Goal: Navigation & Orientation: Find specific page/section

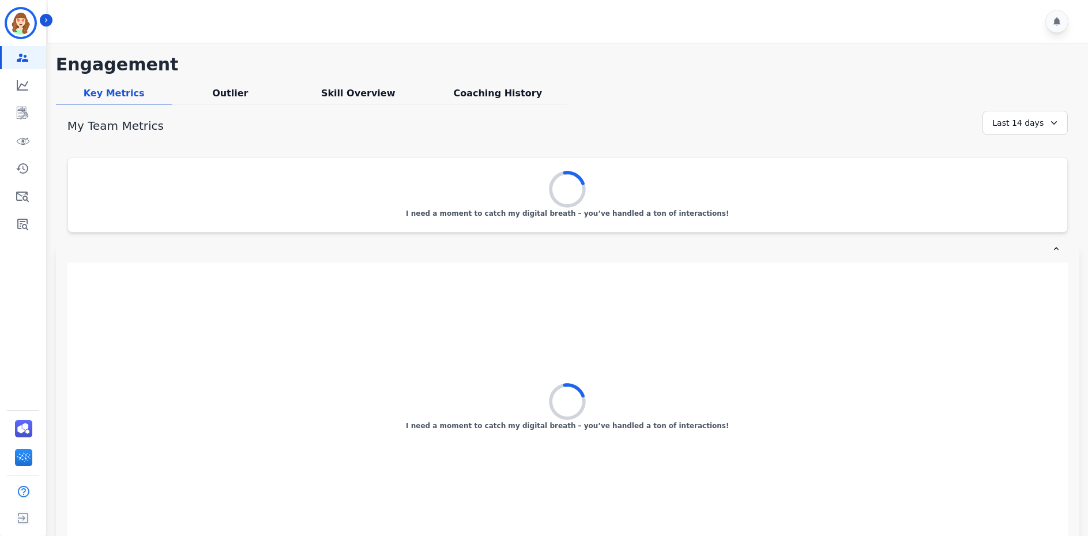
click at [360, 55] on h1 "Engagement" at bounding box center [567, 64] width 1023 height 21
click at [30, 138] on link "Sidebar" at bounding box center [24, 140] width 44 height 23
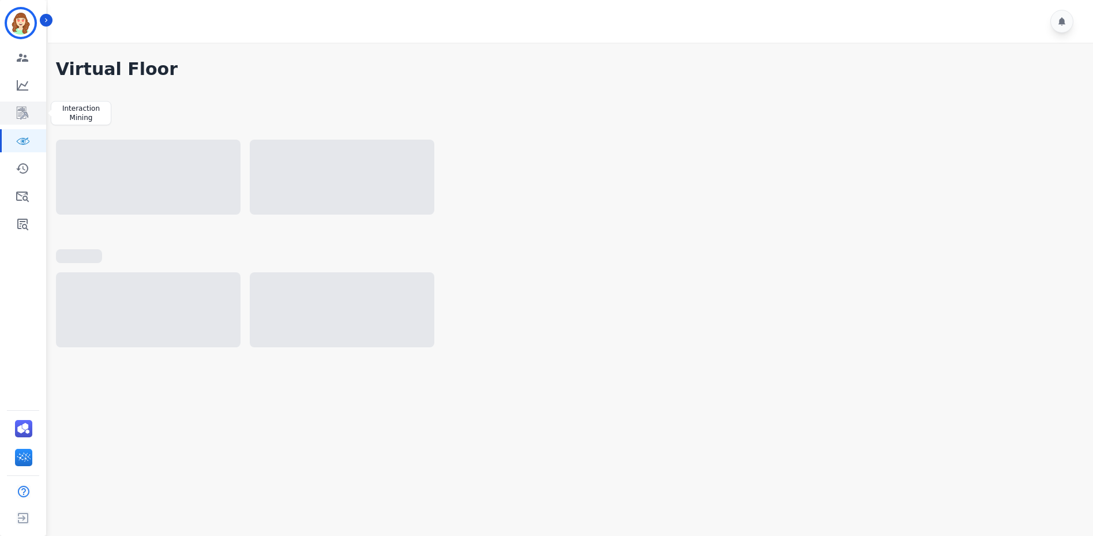
click at [21, 111] on icon "Sidebar" at bounding box center [23, 113] width 14 height 14
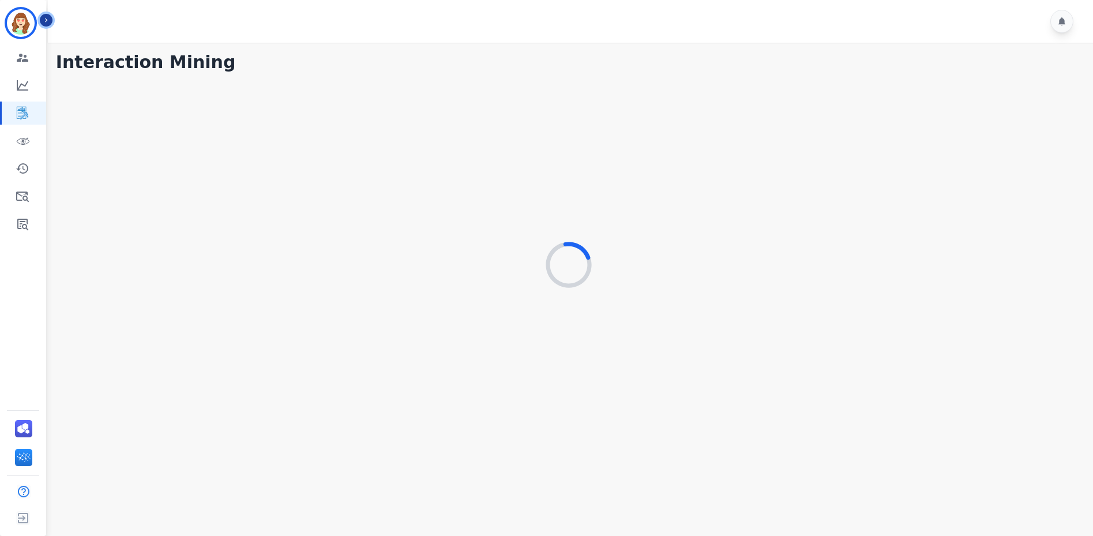
click at [44, 17] on icon "Sidebar" at bounding box center [46, 20] width 8 height 8
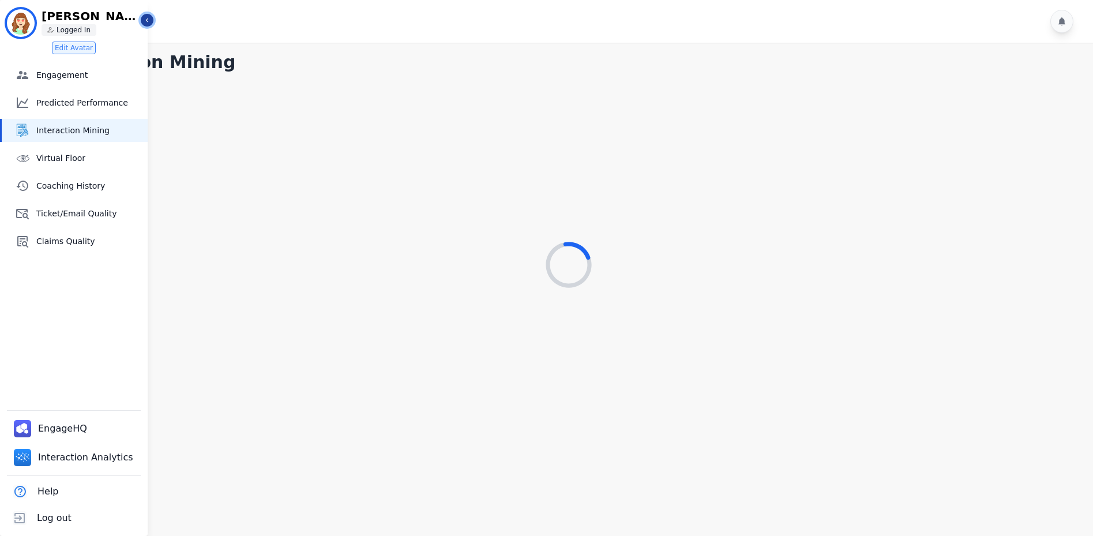
click at [148, 20] on icon "Sidebar" at bounding box center [147, 20] width 8 height 8
